Goal: Find specific page/section: Find specific page/section

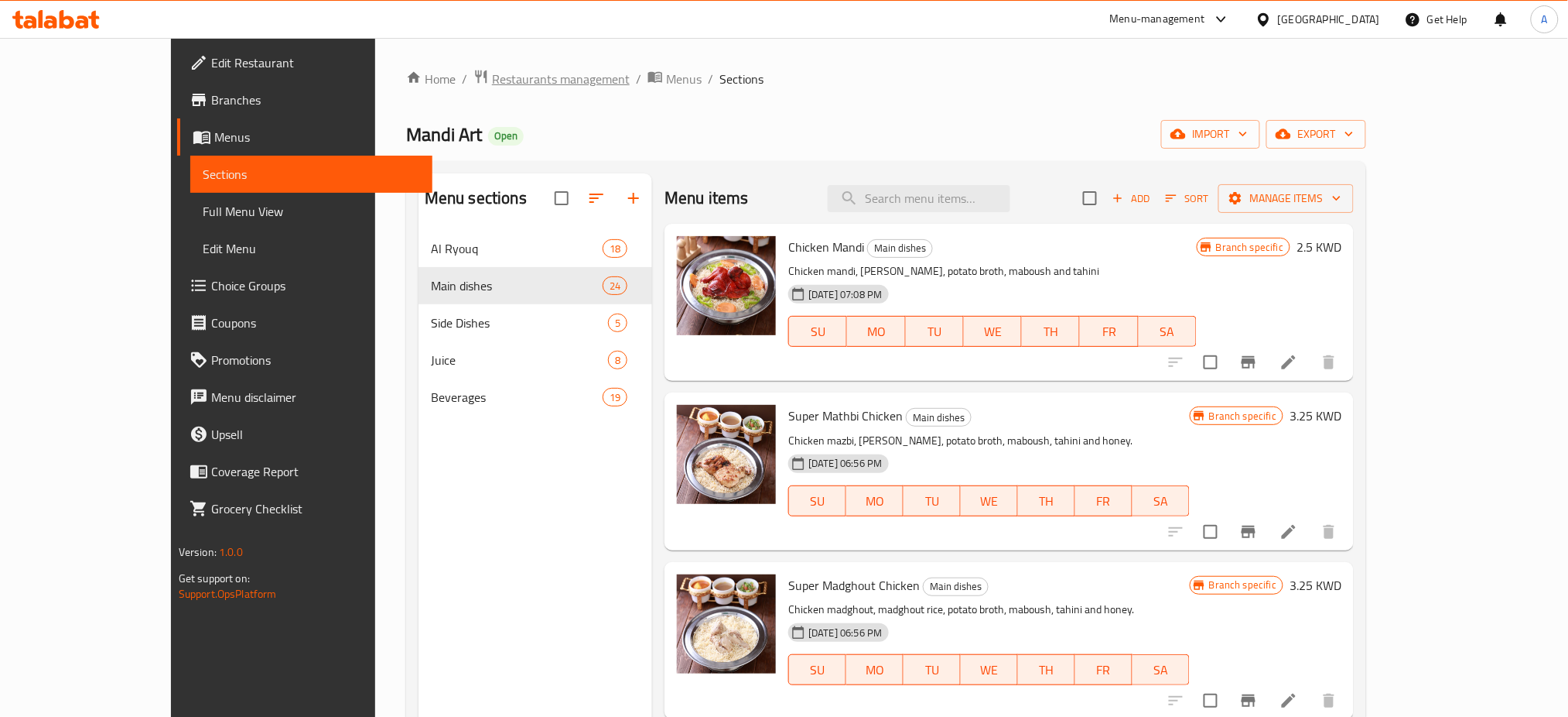
click at [492, 72] on span "Restaurants management" at bounding box center [561, 78] width 138 height 19
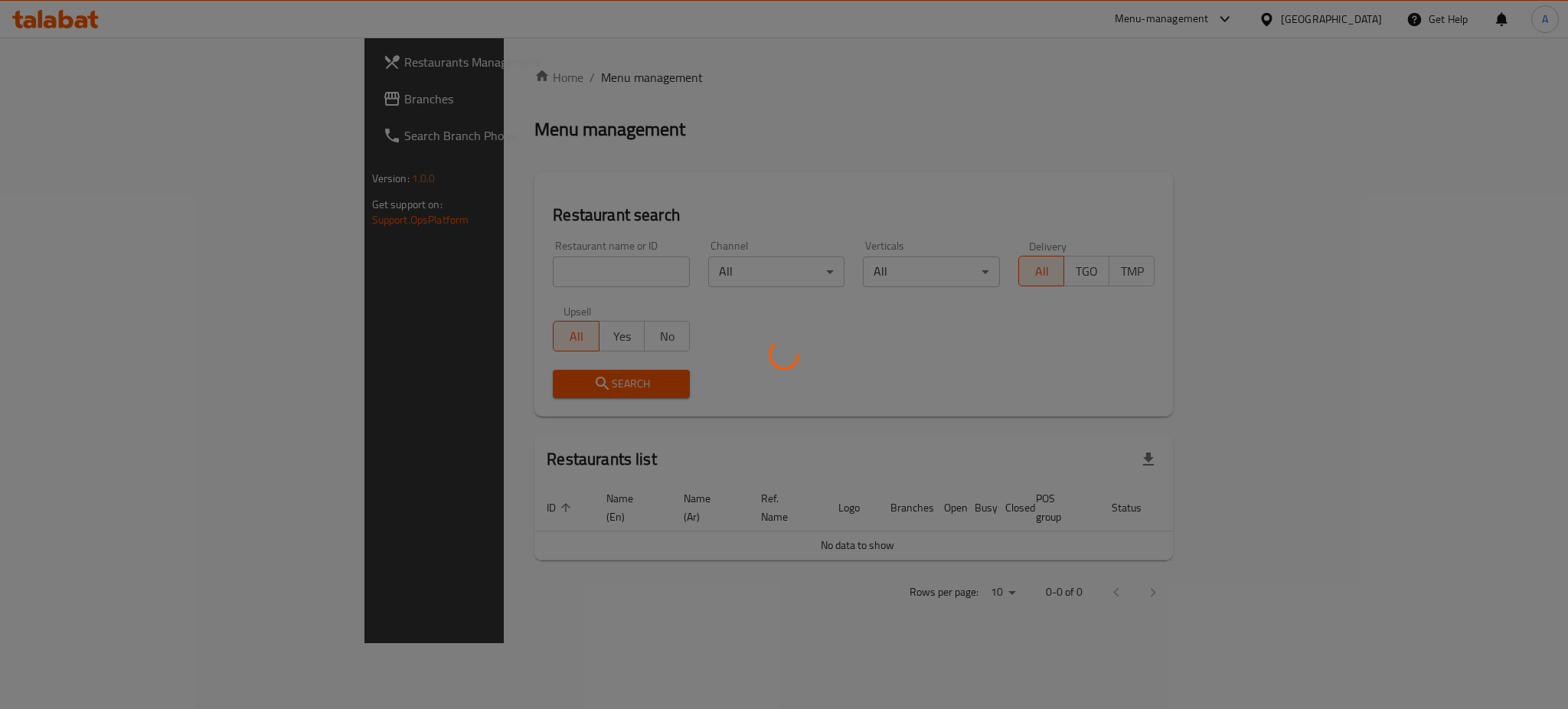
click at [406, 264] on div at bounding box center [784, 354] width 1568 height 709
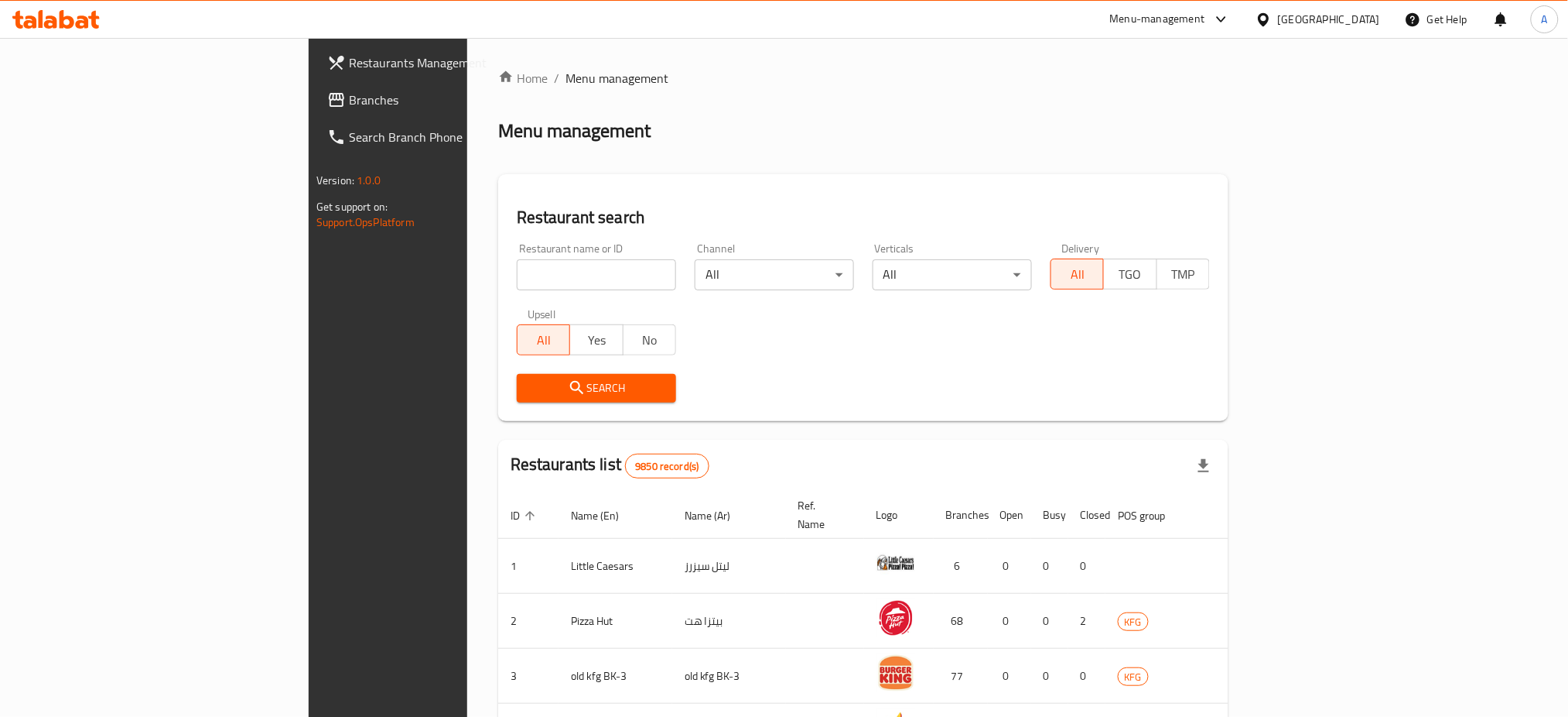
click at [516, 280] on input "search" at bounding box center [596, 275] width 159 height 31
type input "PURE"
click at [529, 381] on span "Search" at bounding box center [596, 388] width 135 height 20
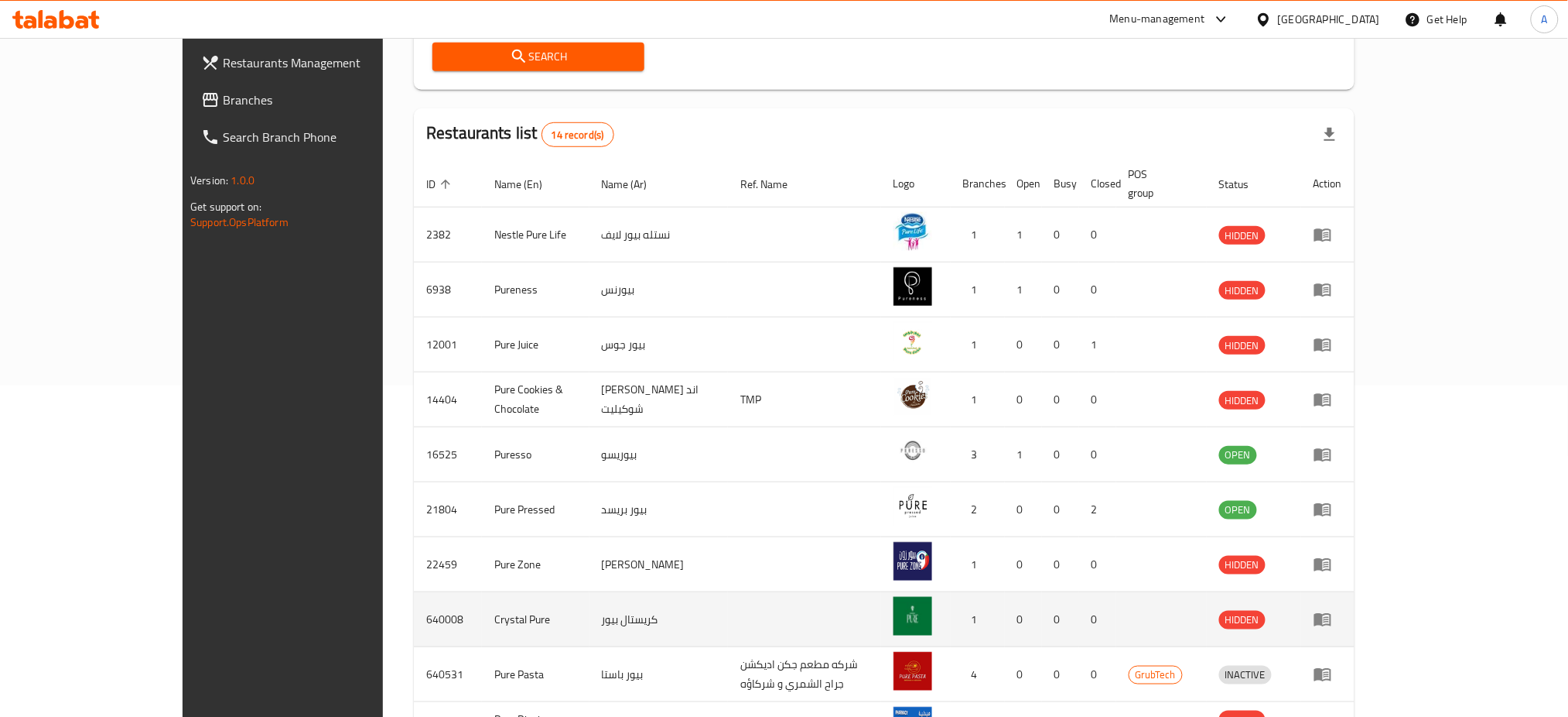
scroll to position [413, 0]
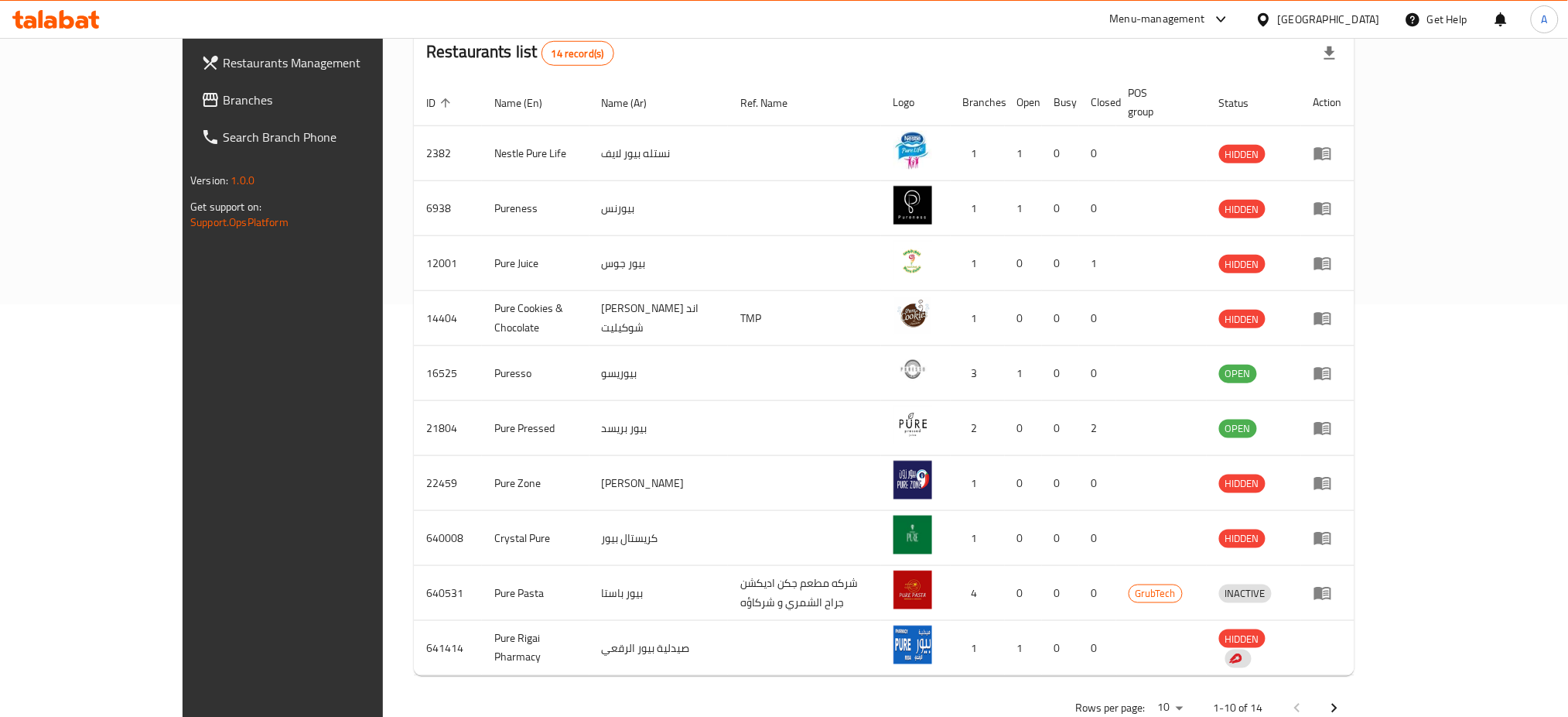
click at [1344, 699] on icon "Next page" at bounding box center [1334, 708] width 19 height 19
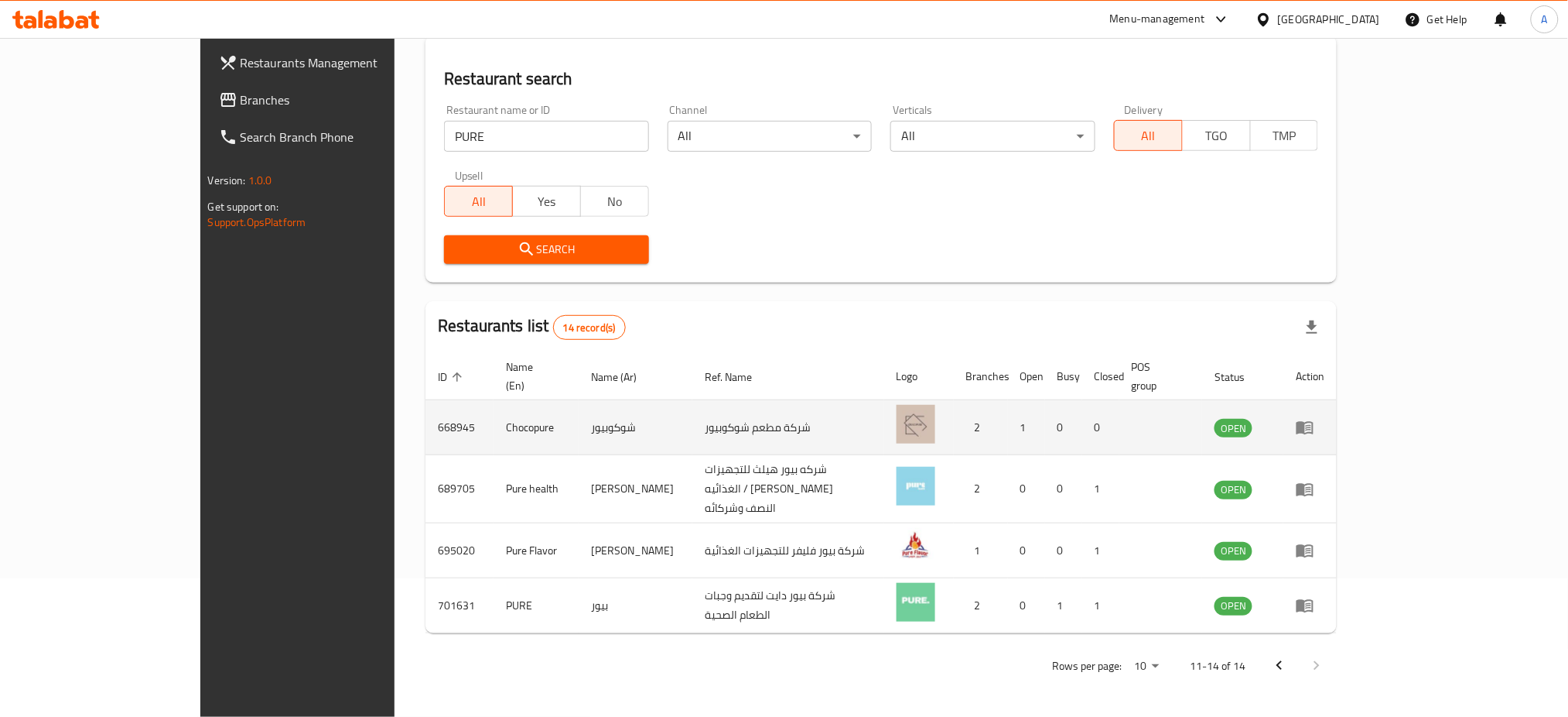
scroll to position [108, 0]
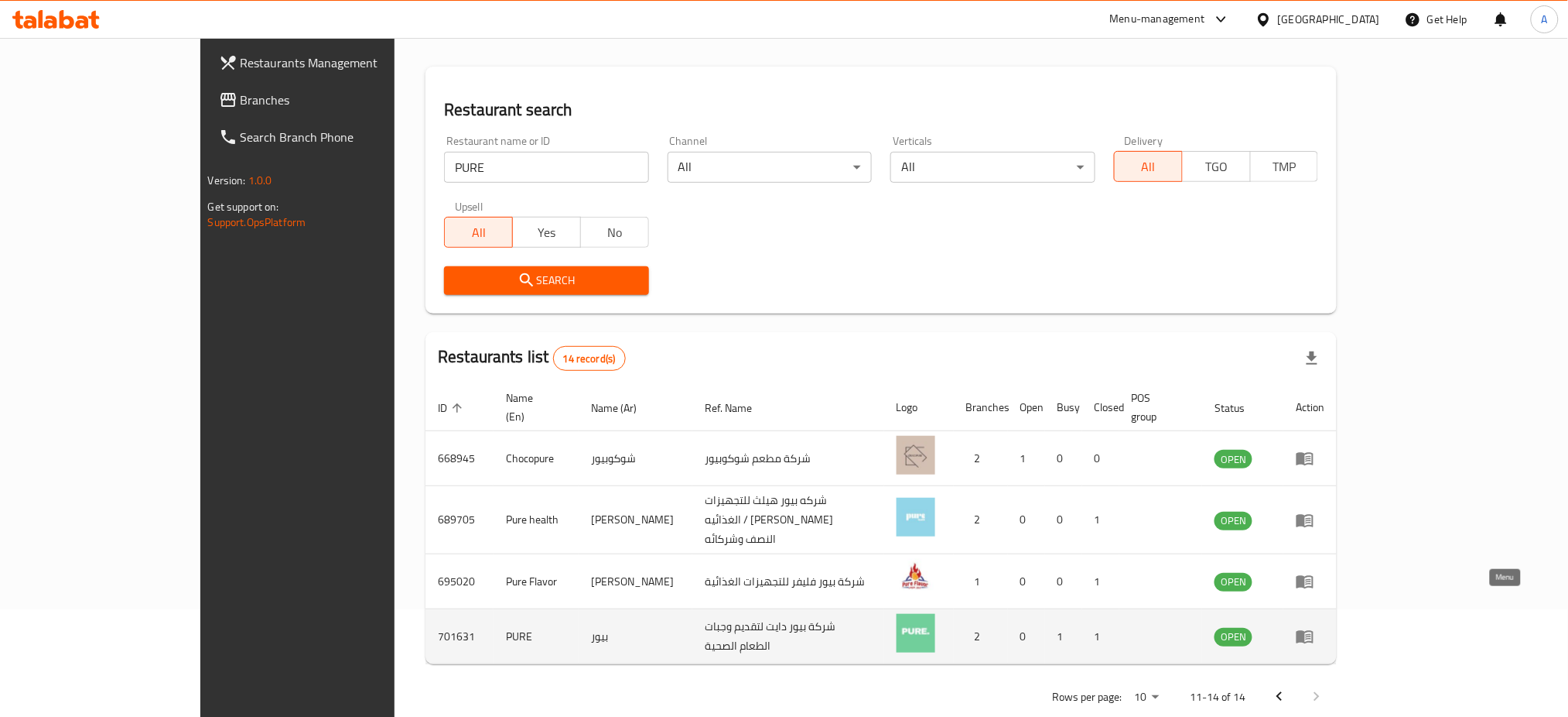
click at [1325, 627] on link "enhanced table" at bounding box center [1310, 636] width 29 height 19
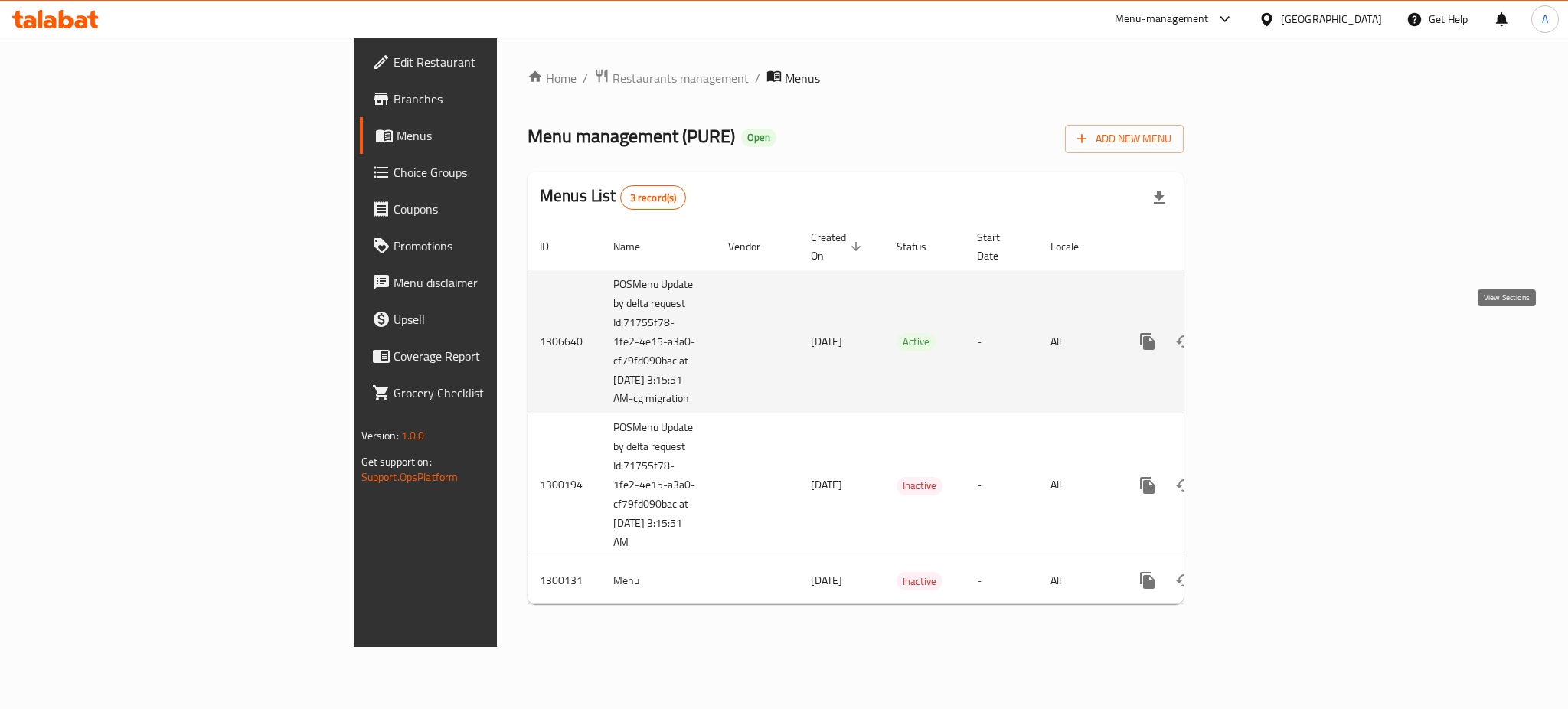
click at [1267, 341] on icon "enhanced table" at bounding box center [1257, 341] width 19 height 19
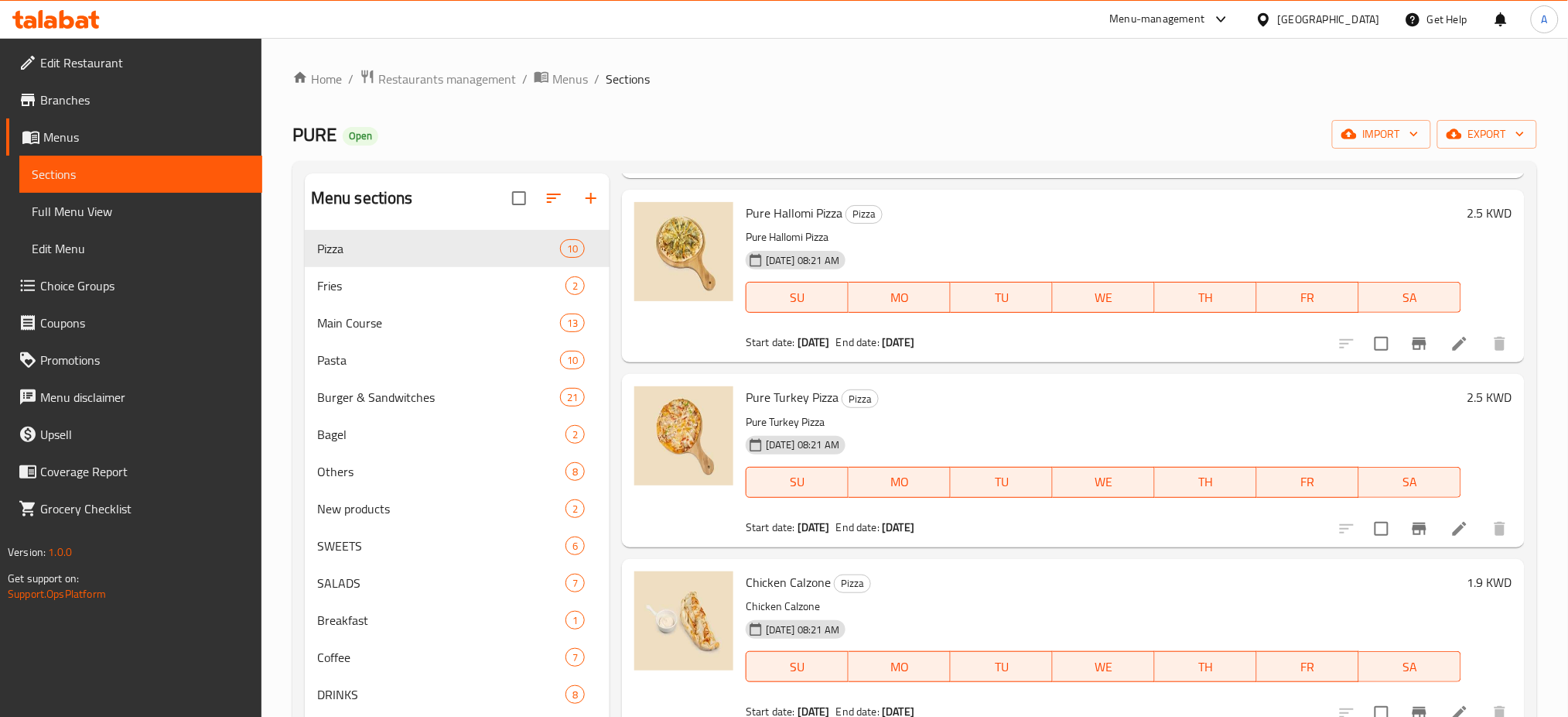
scroll to position [1264, 0]
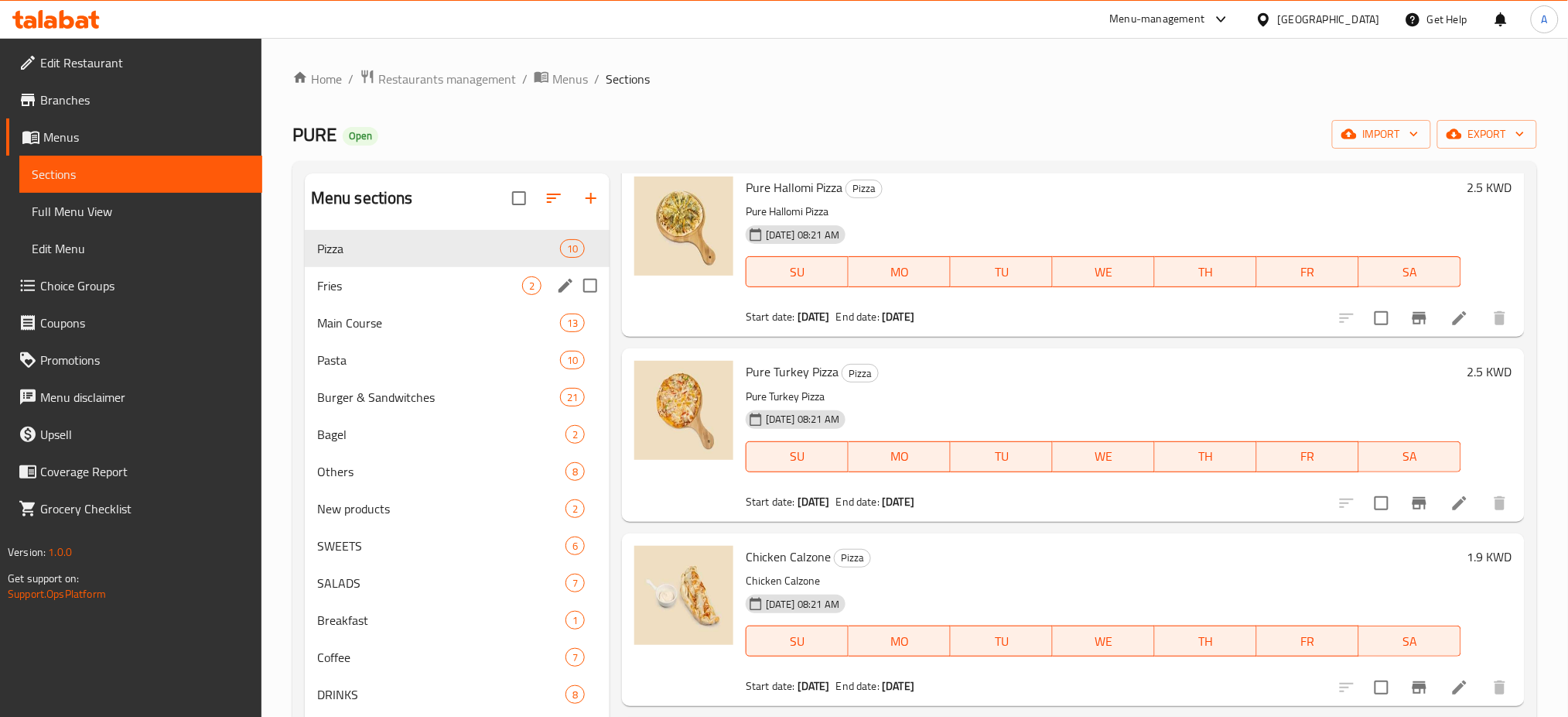
click at [397, 300] on div "Fries 2" at bounding box center [457, 285] width 305 height 37
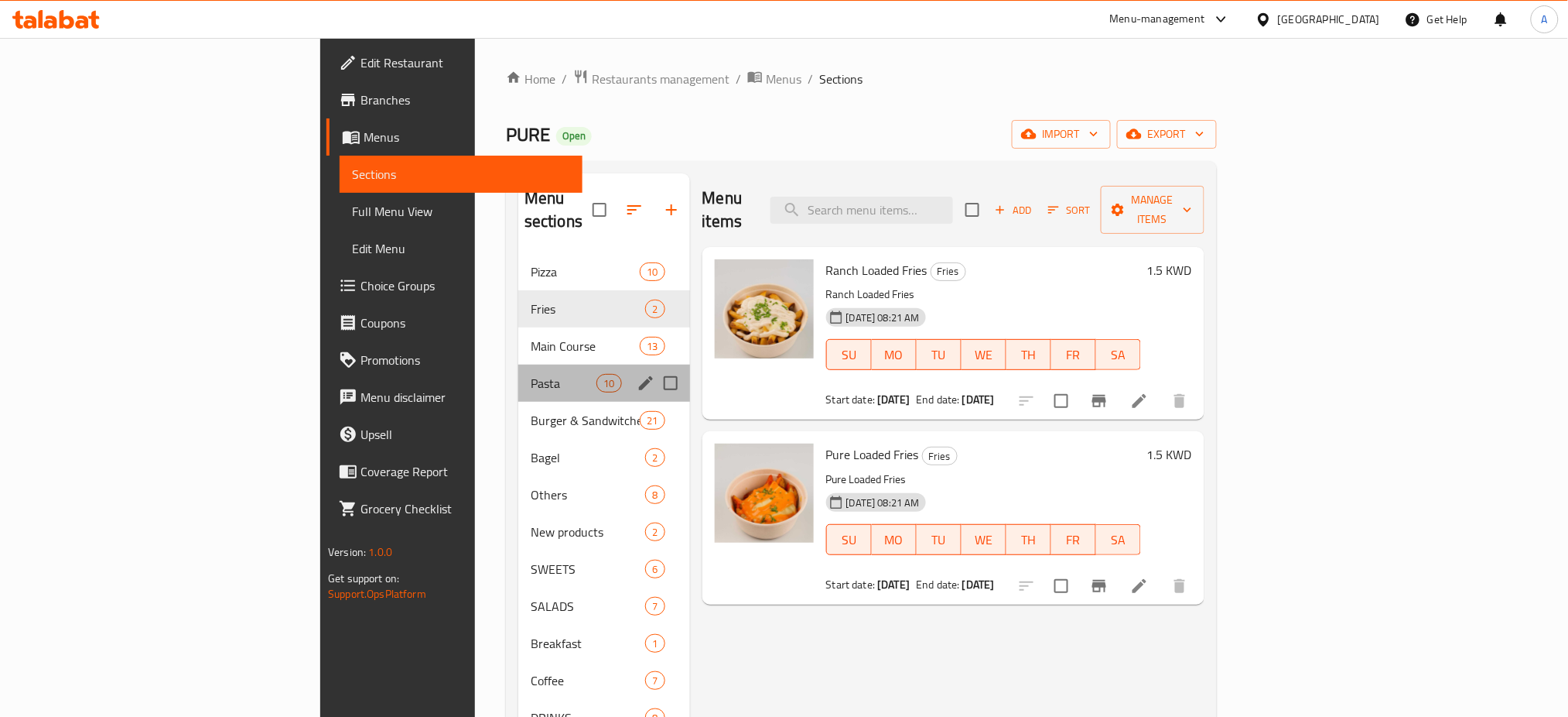
click at [518, 365] on div "Pasta 10" at bounding box center [604, 383] width 172 height 37
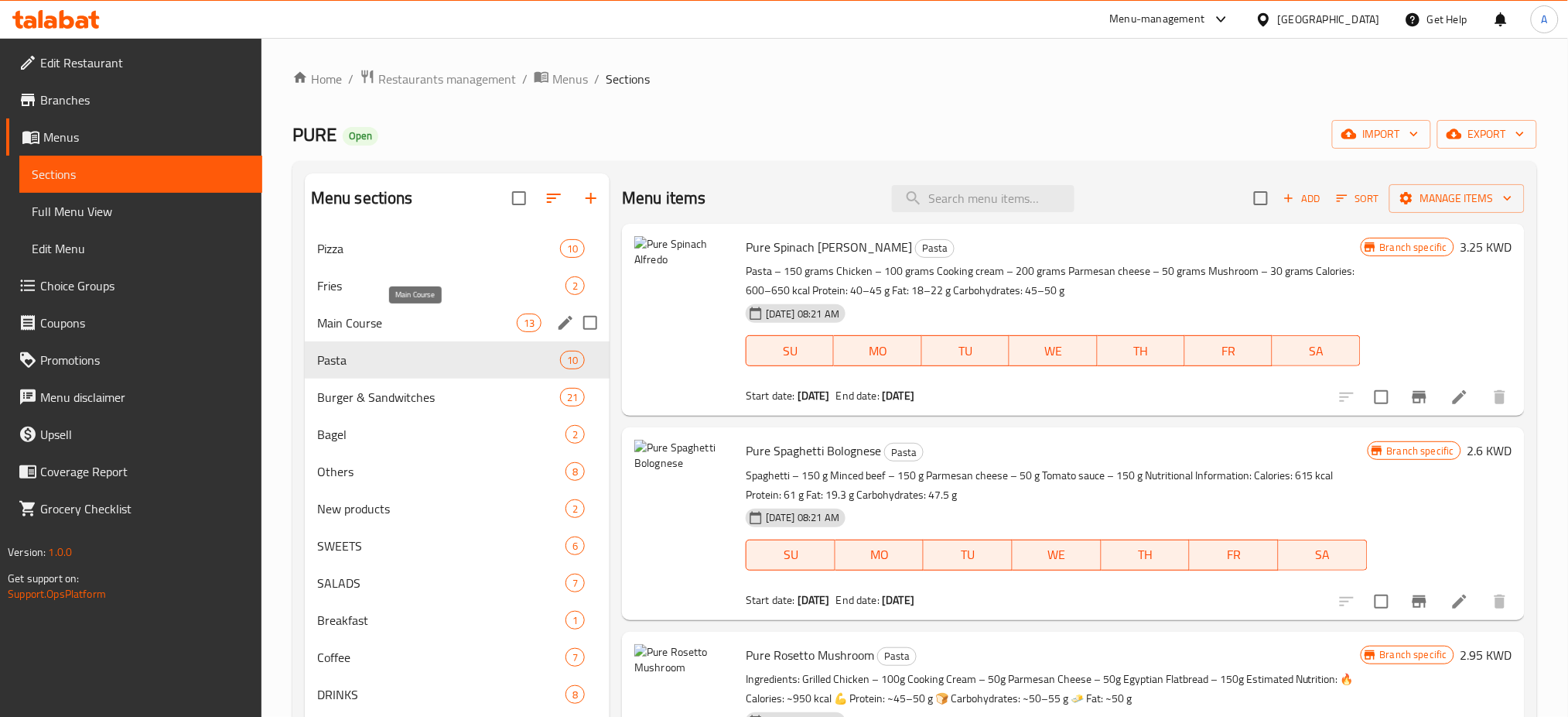
click at [401, 323] on span "Main Course" at bounding box center [417, 322] width 199 height 19
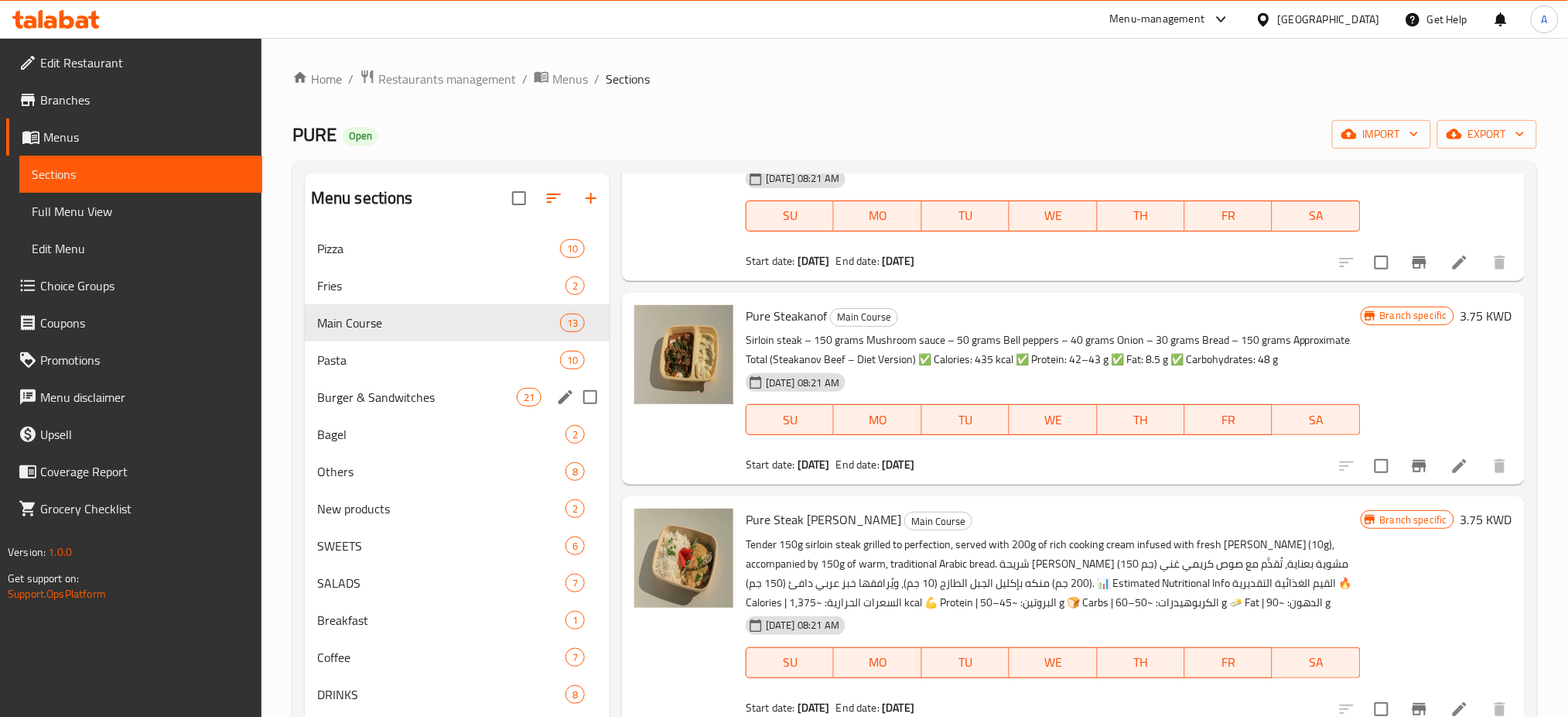
scroll to position [413, 0]
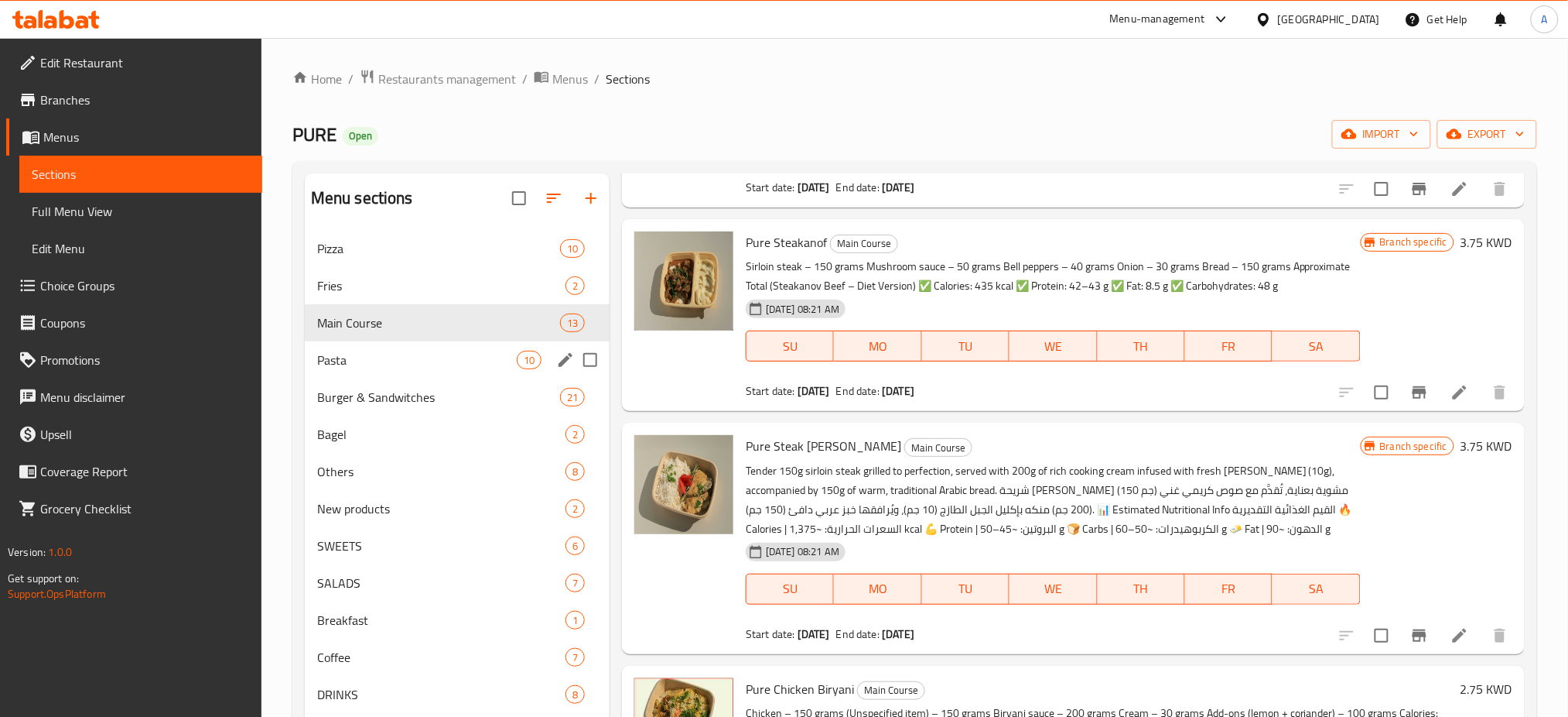
click at [386, 376] on div "Pasta 10" at bounding box center [457, 360] width 305 height 37
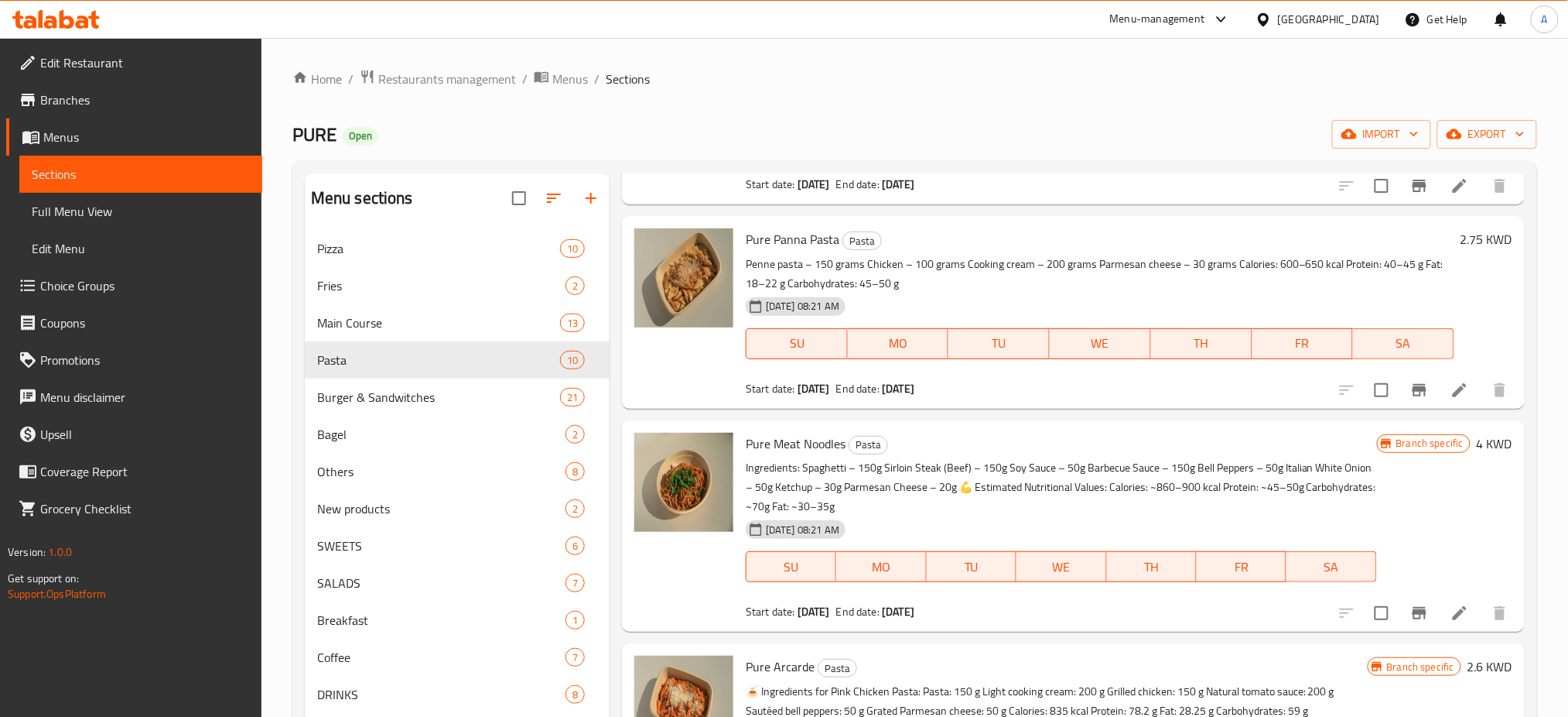
scroll to position [1032, 0]
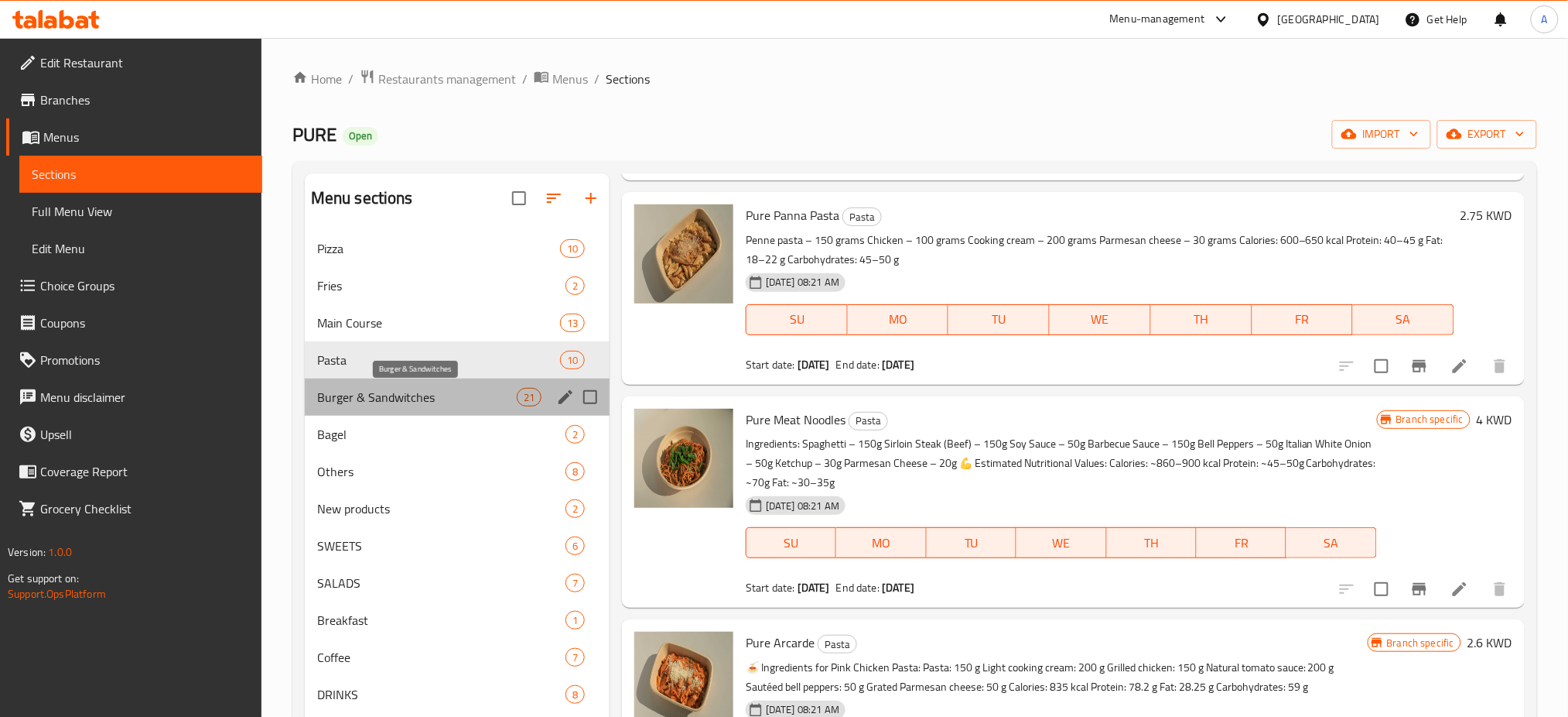
click at [398, 401] on span "Burger & Sandwitches" at bounding box center [417, 397] width 199 height 19
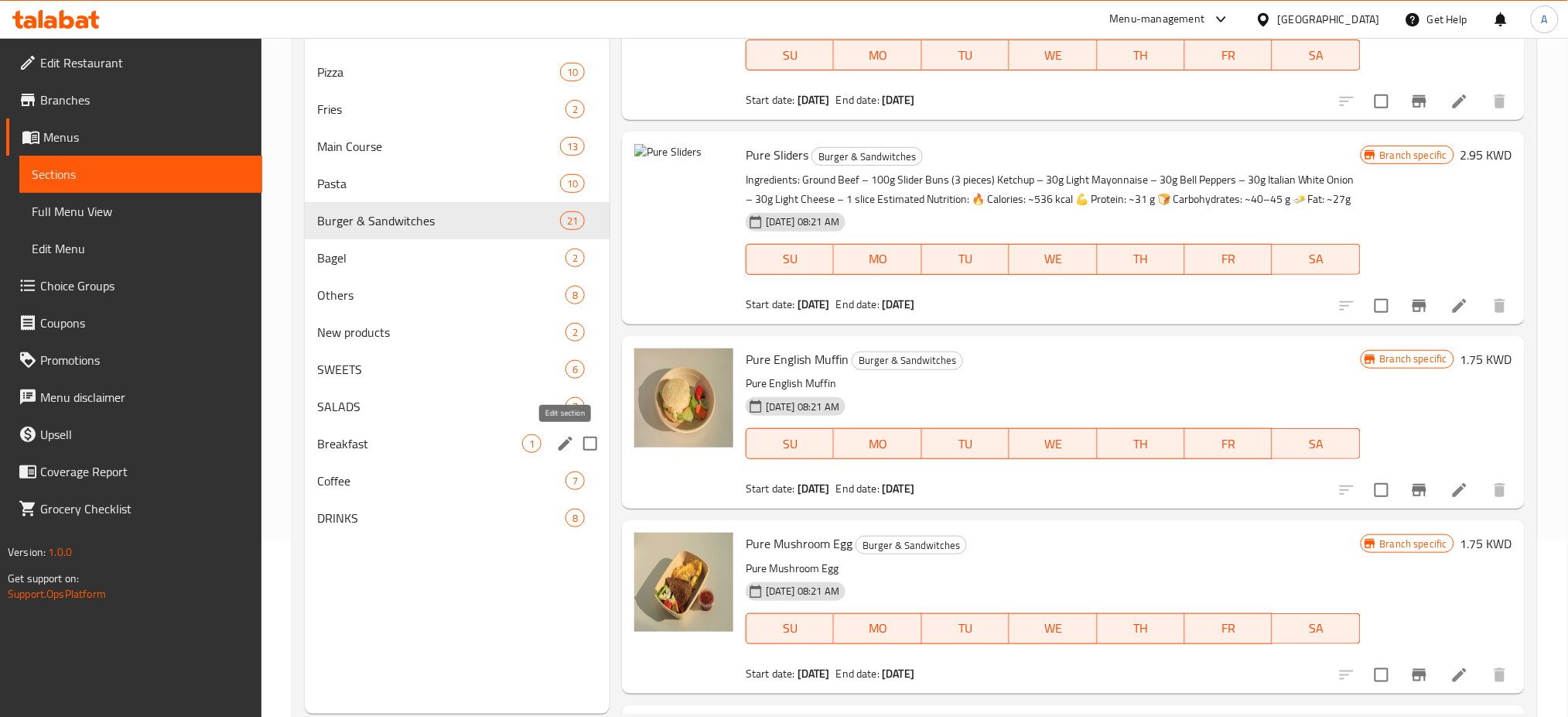
scroll to position [217, 0]
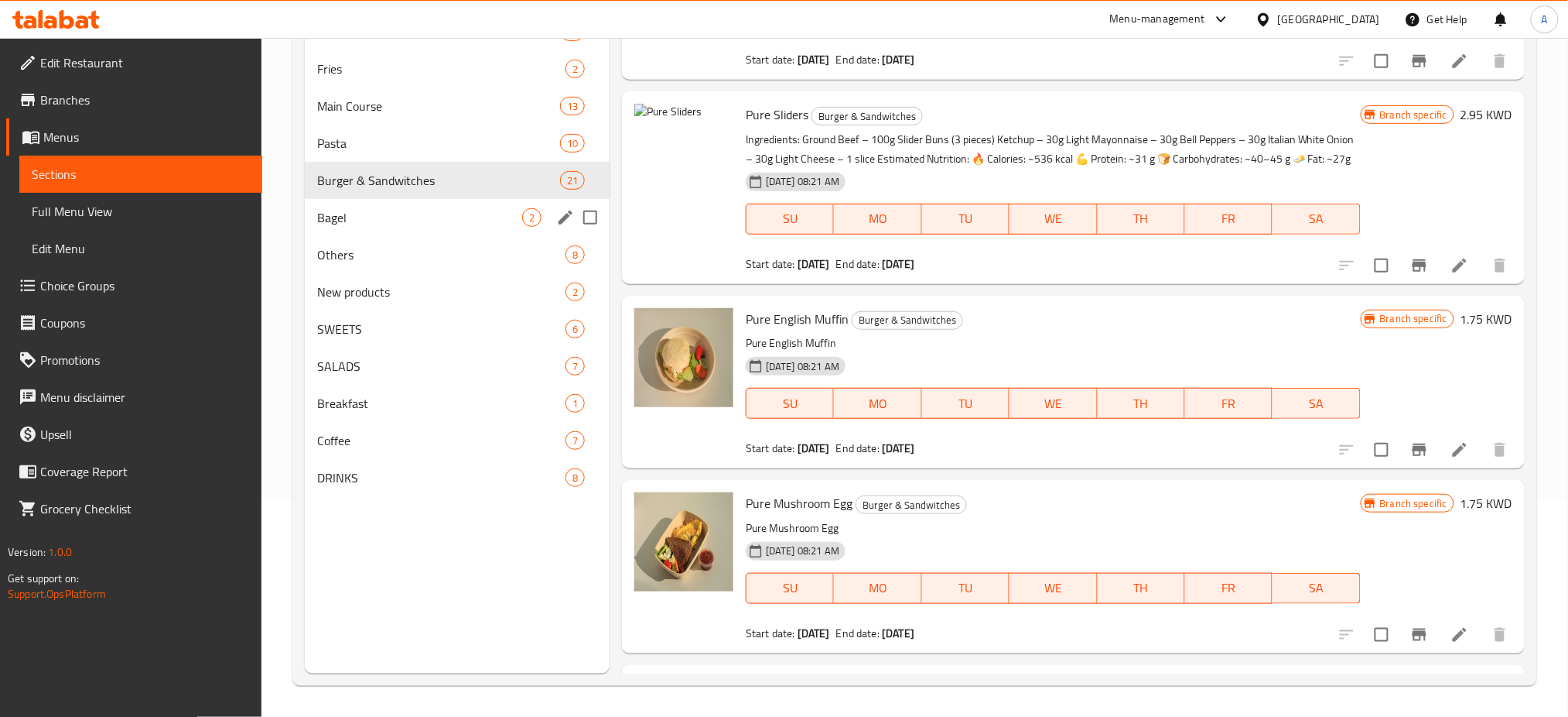
click at [360, 201] on div "Bagel 2" at bounding box center [457, 217] width 305 height 37
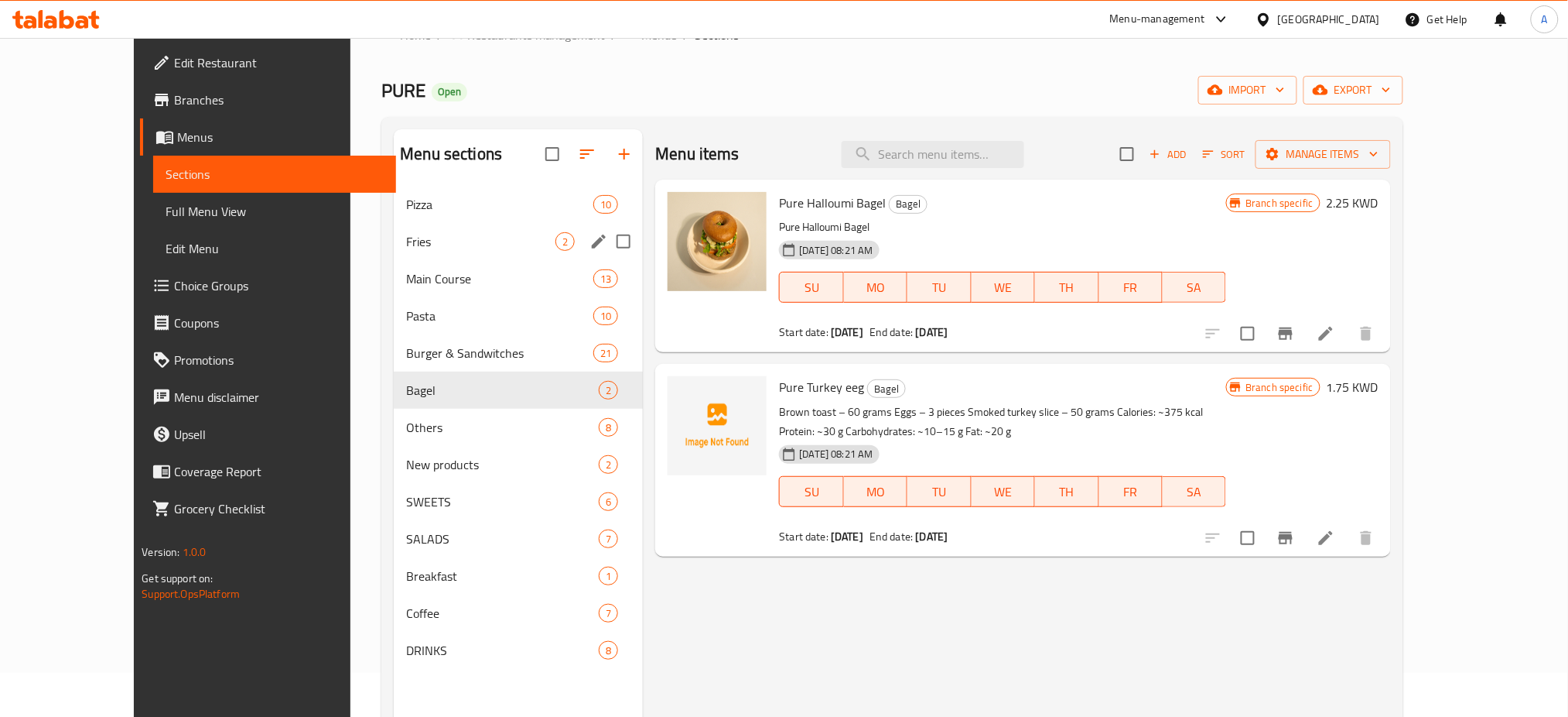
scroll to position [217, 0]
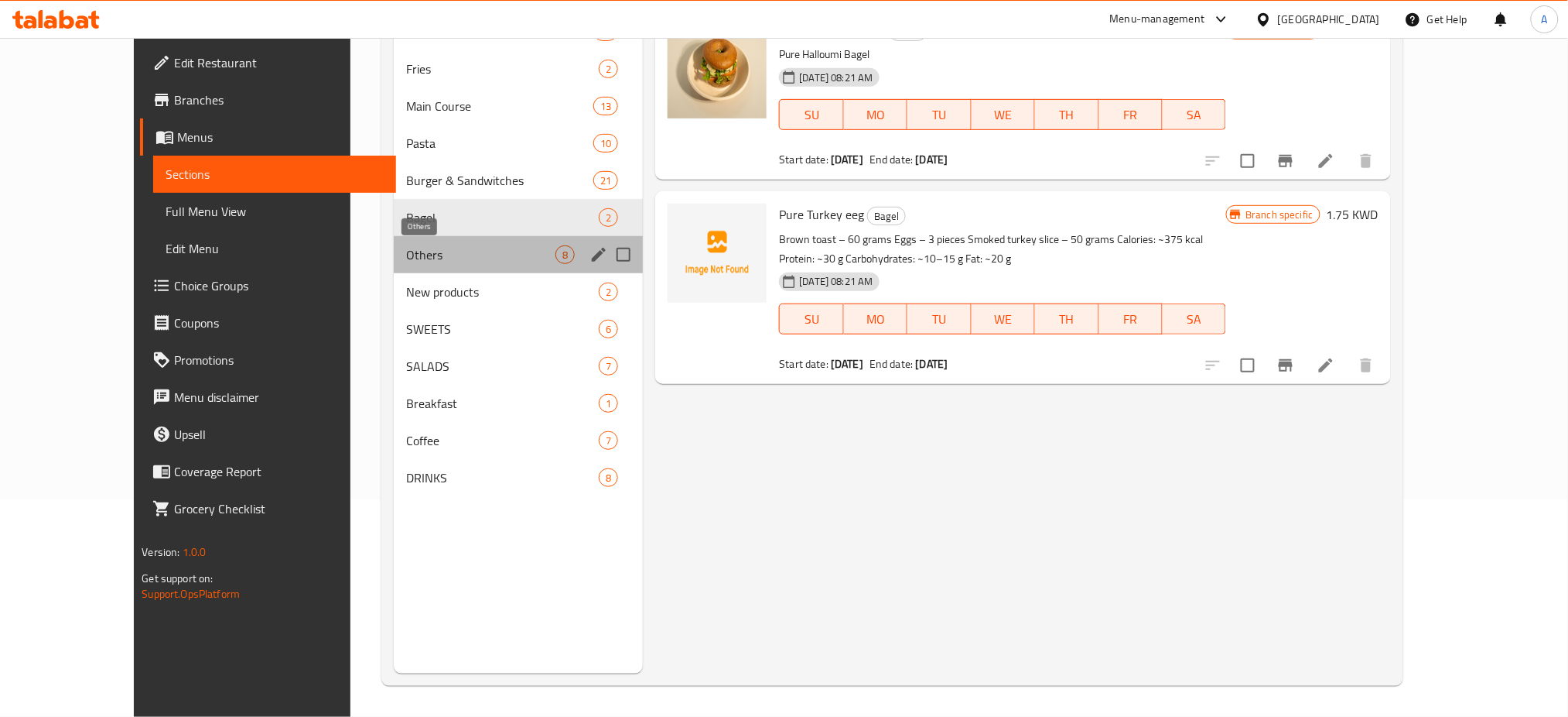
click at [406, 255] on span "Others" at bounding box center [480, 254] width 150 height 19
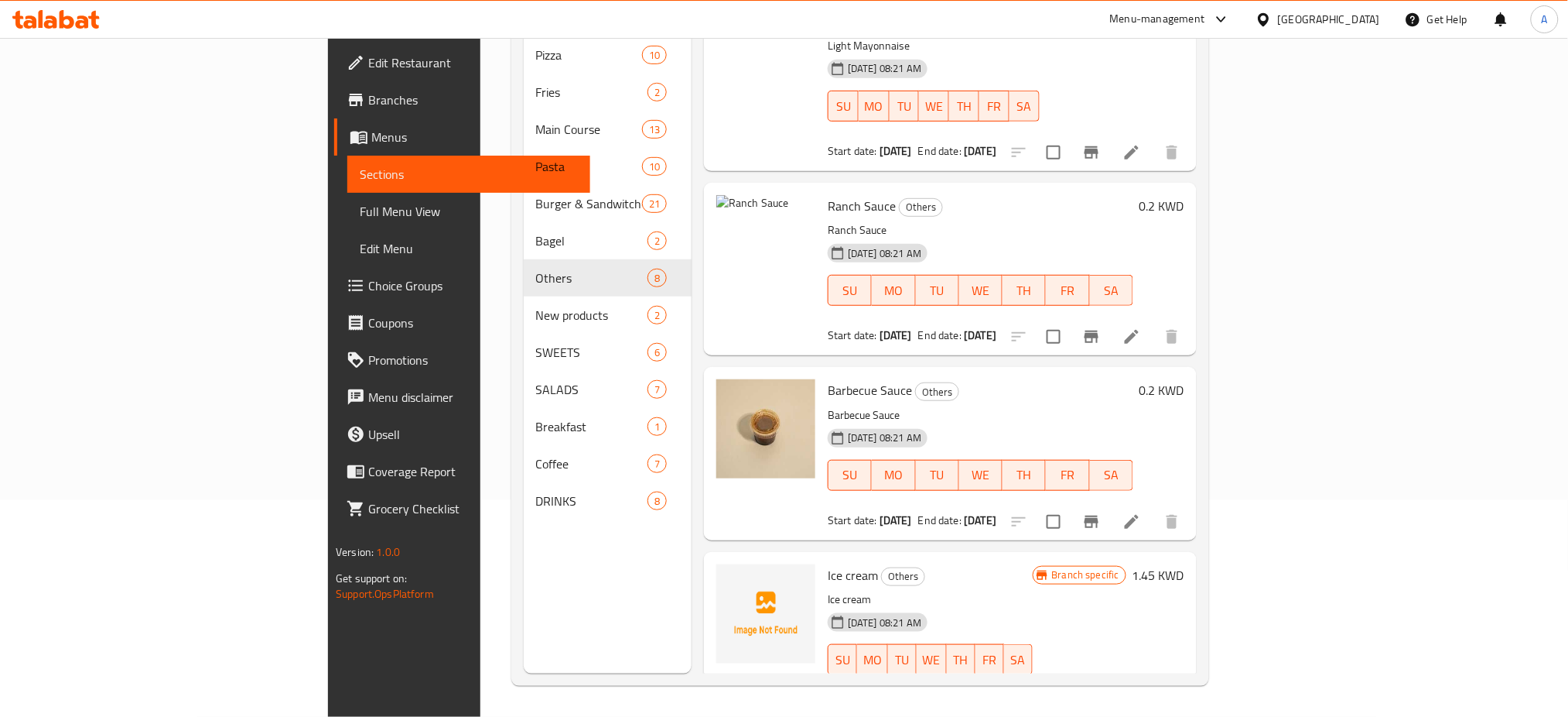
scroll to position [178, 0]
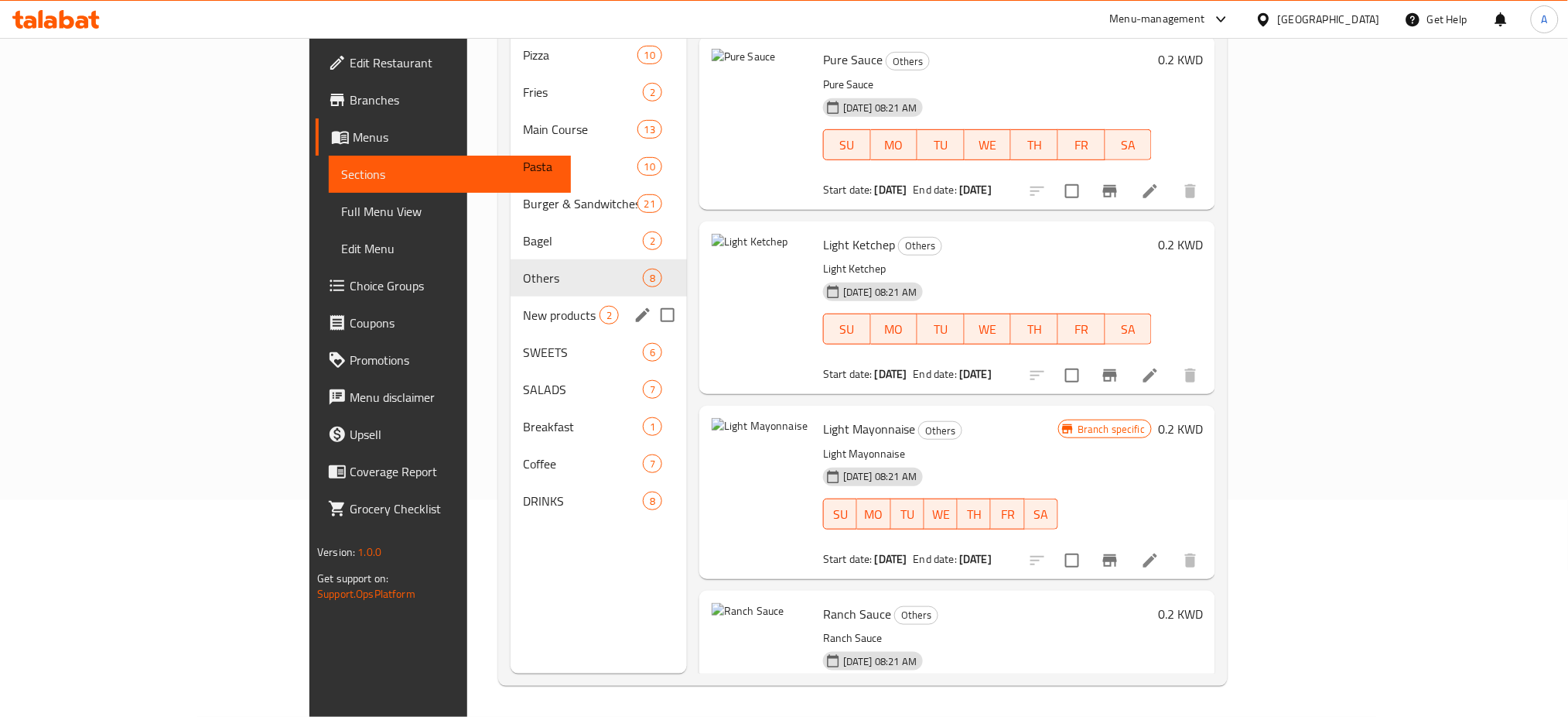
click at [511, 297] on div "New products 2" at bounding box center [599, 315] width 176 height 37
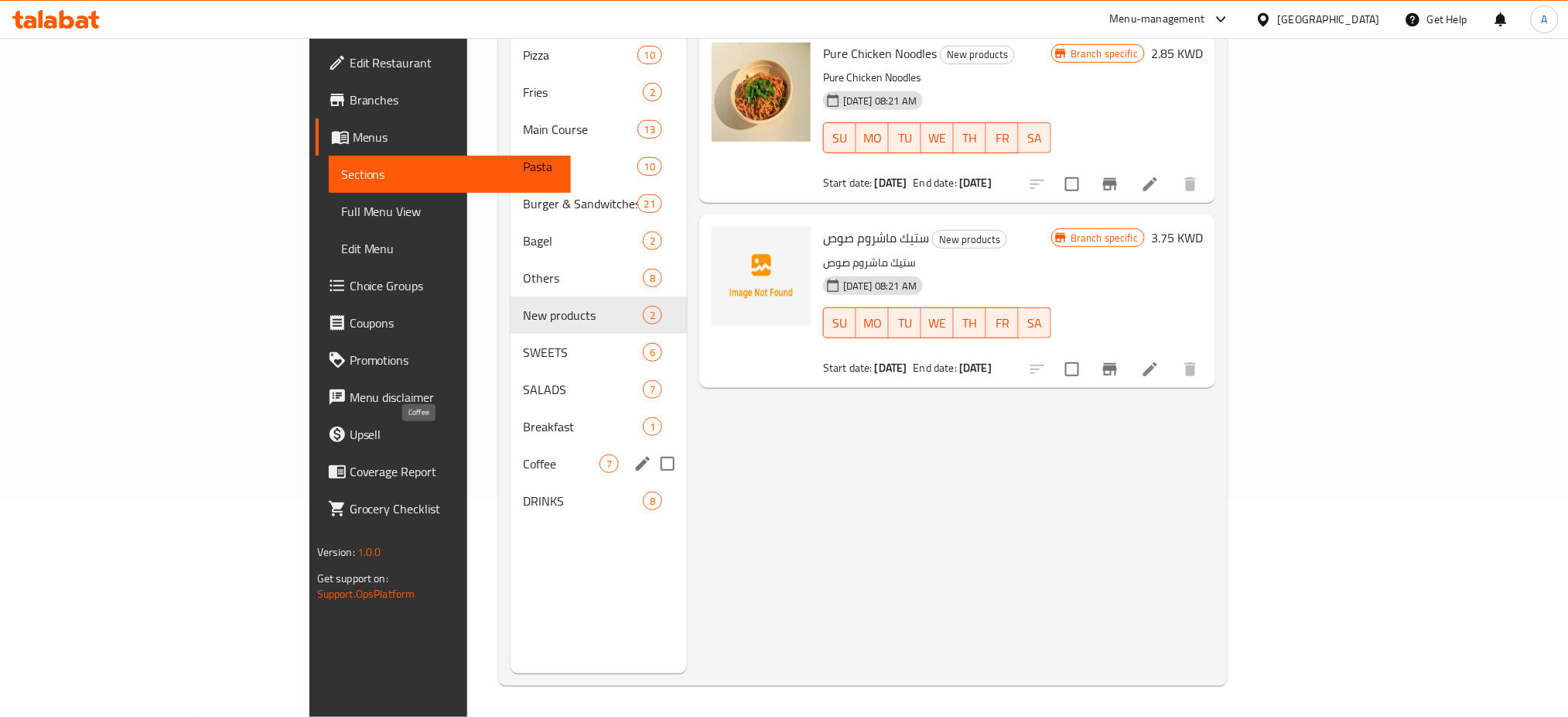
click at [523, 455] on span "Coffee" at bounding box center [561, 464] width 77 height 19
